Goal: Task Accomplishment & Management: Use online tool/utility

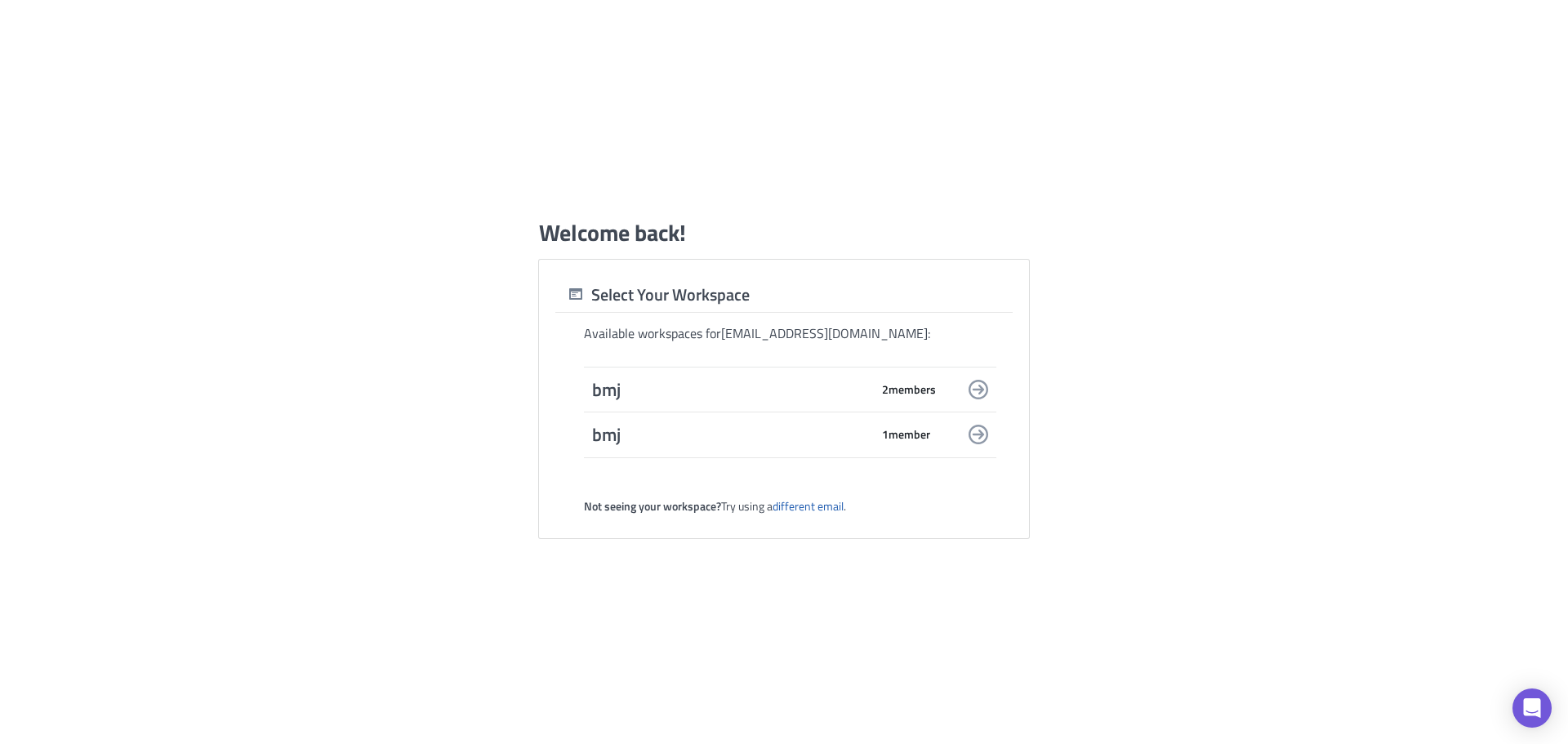
click at [891, 384] on span "2 member s" at bounding box center [909, 389] width 54 height 15
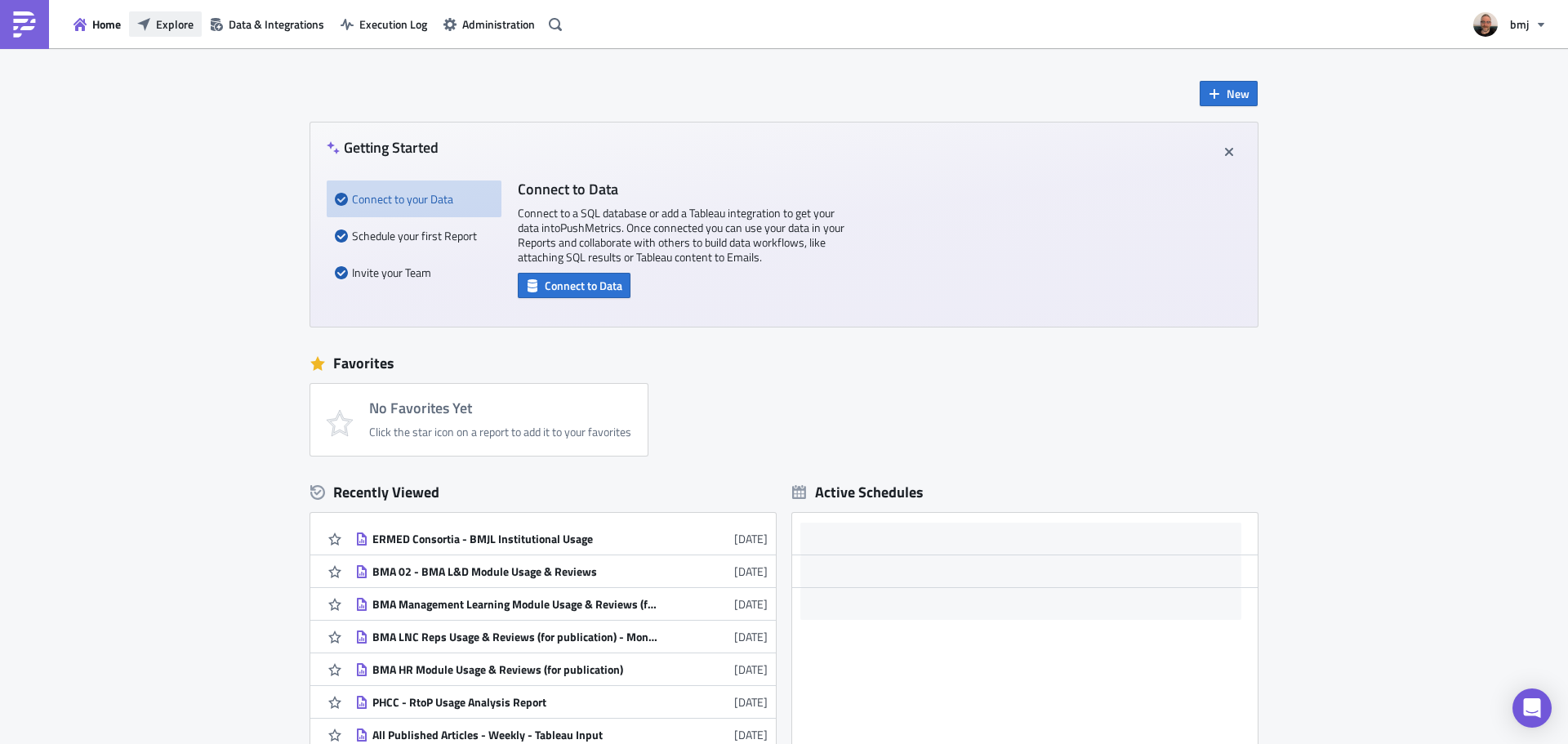
click at [173, 29] on span "Explore" at bounding box center [175, 24] width 38 height 17
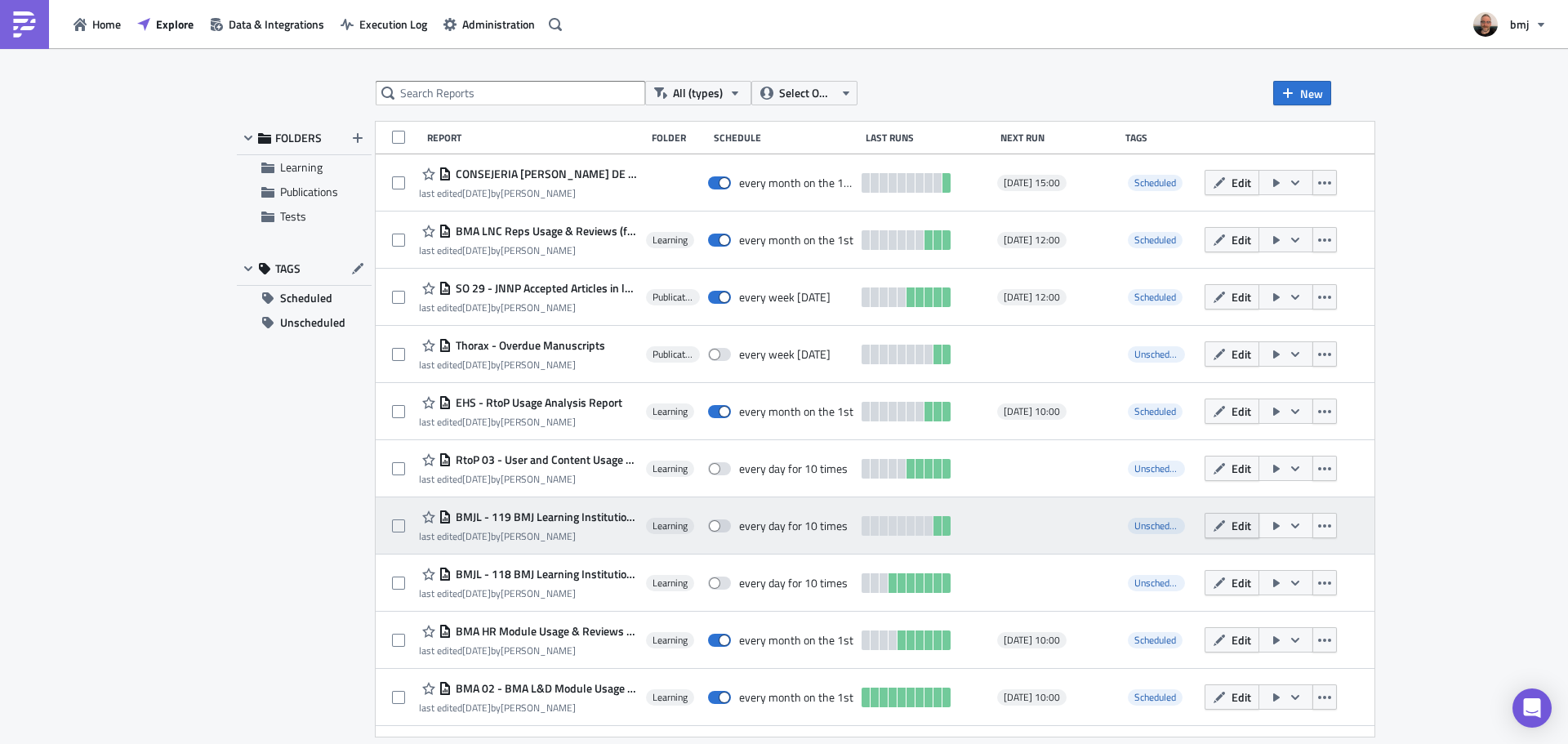
click at [1251, 529] on span "Edit" at bounding box center [1241, 526] width 20 height 17
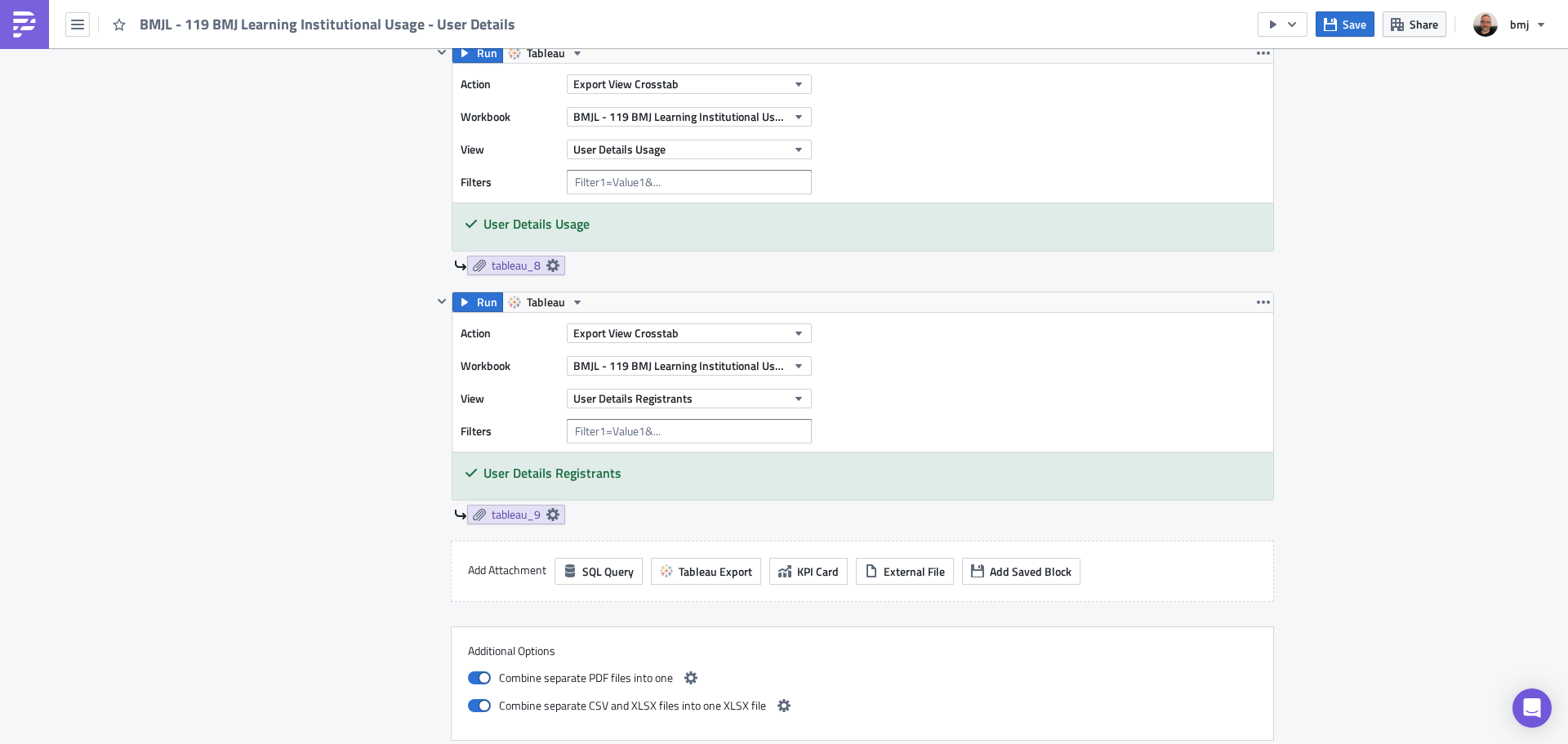
scroll to position [2339, 0]
